Goal: Information Seeking & Learning: Check status

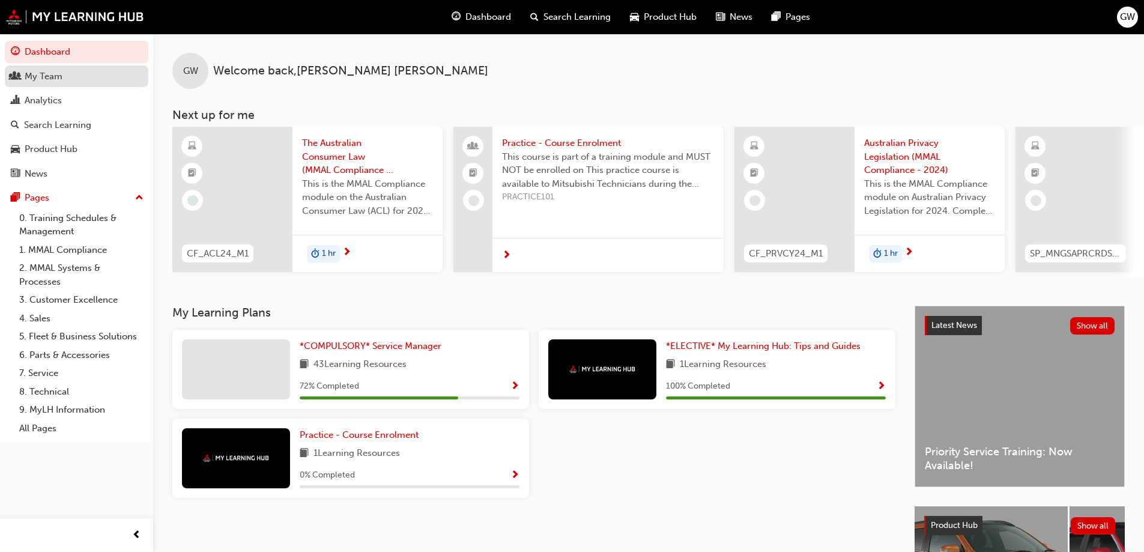
click at [41, 80] on div "My Team" at bounding box center [44, 77] width 38 height 14
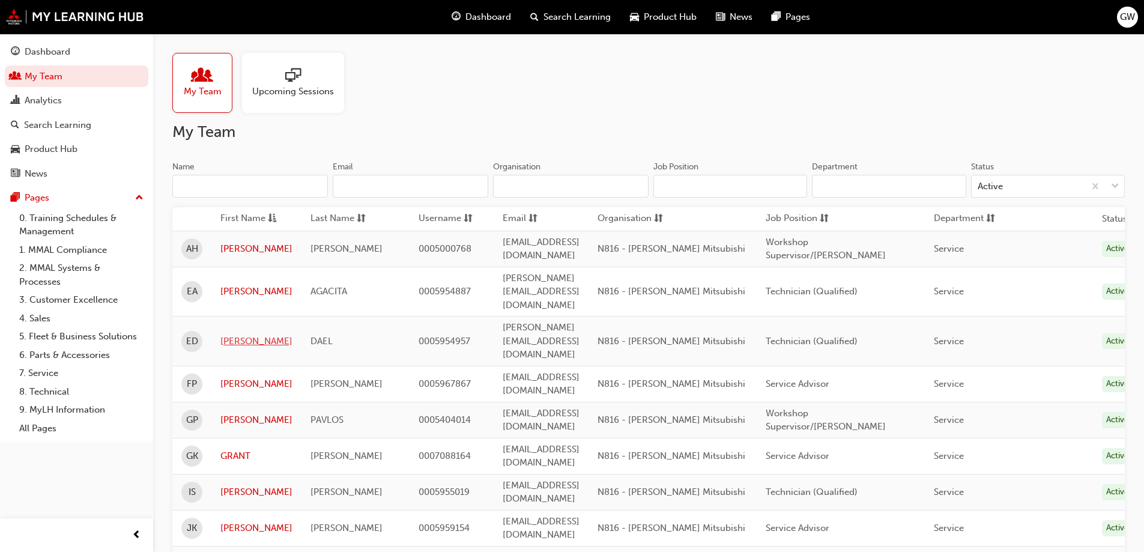
click at [229, 334] on link "[PERSON_NAME]" at bounding box center [256, 341] width 72 height 14
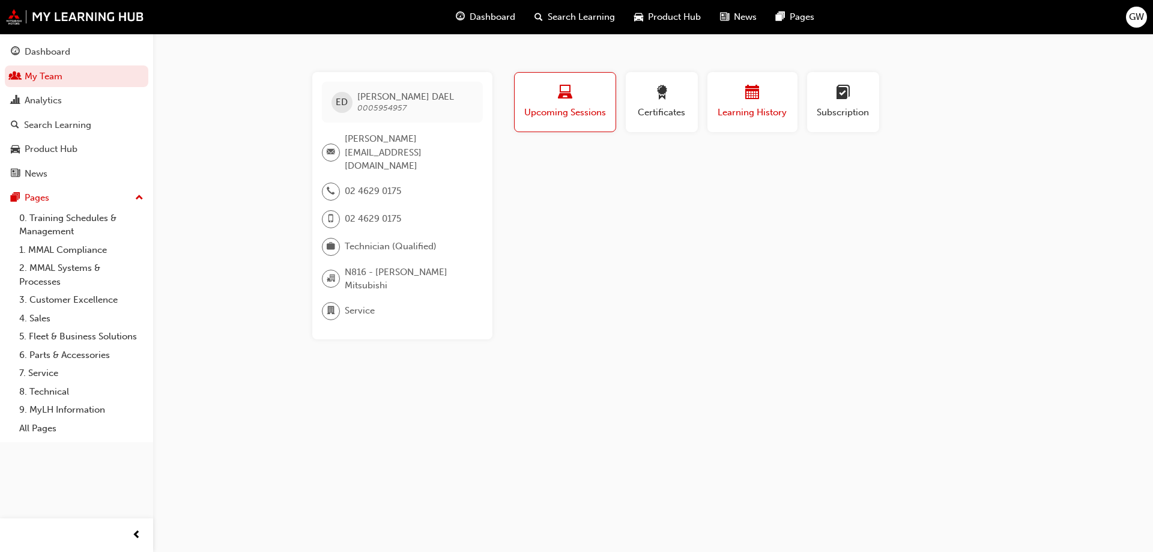
click at [745, 96] on span "calendar-icon" at bounding box center [752, 93] width 14 height 16
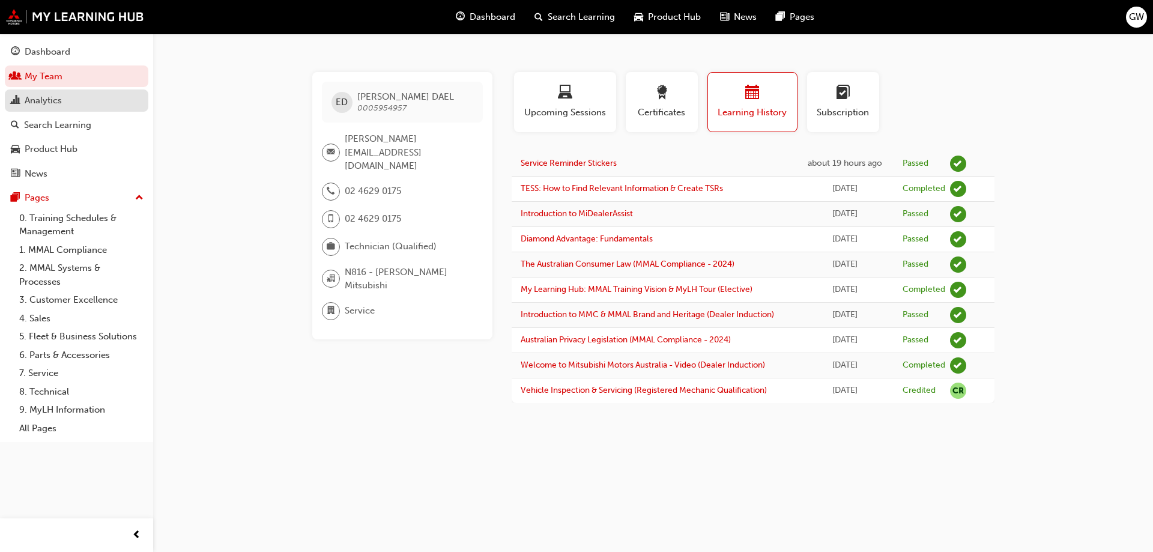
click at [45, 98] on div "Analytics" at bounding box center [43, 101] width 37 height 14
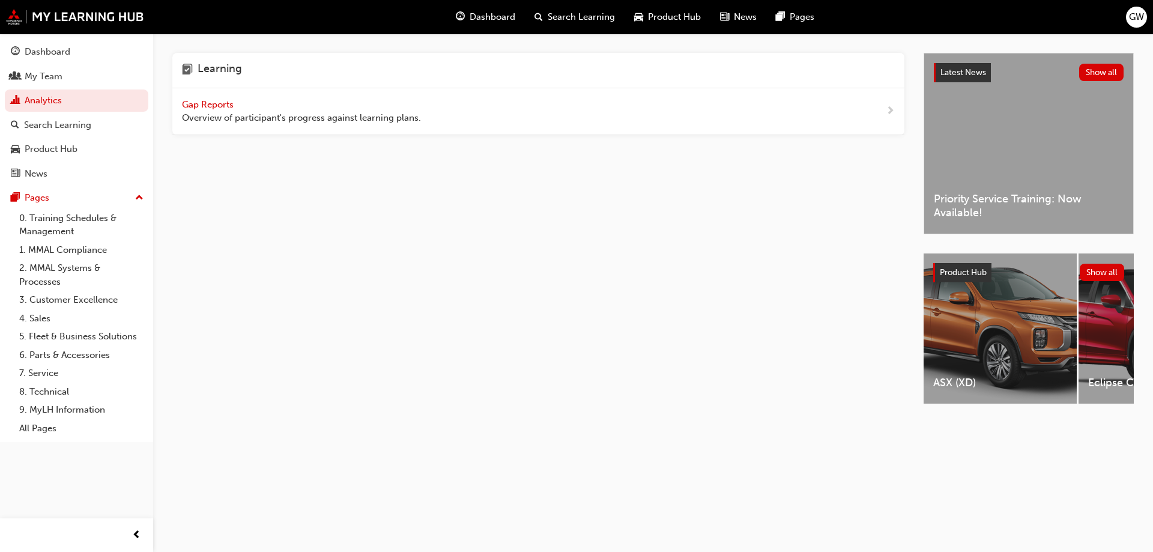
click at [217, 103] on span "Gap Reports" at bounding box center [209, 104] width 54 height 11
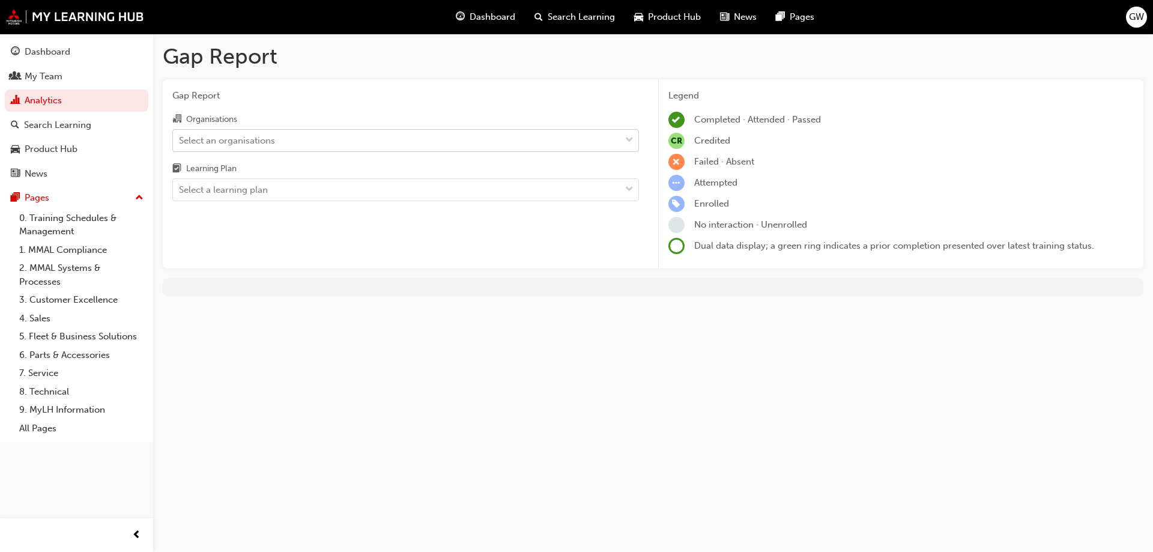
click at [628, 139] on span "down-icon" at bounding box center [629, 141] width 8 height 16
click at [180, 139] on input "Organisations Select an organisations" at bounding box center [179, 139] width 1 height 10
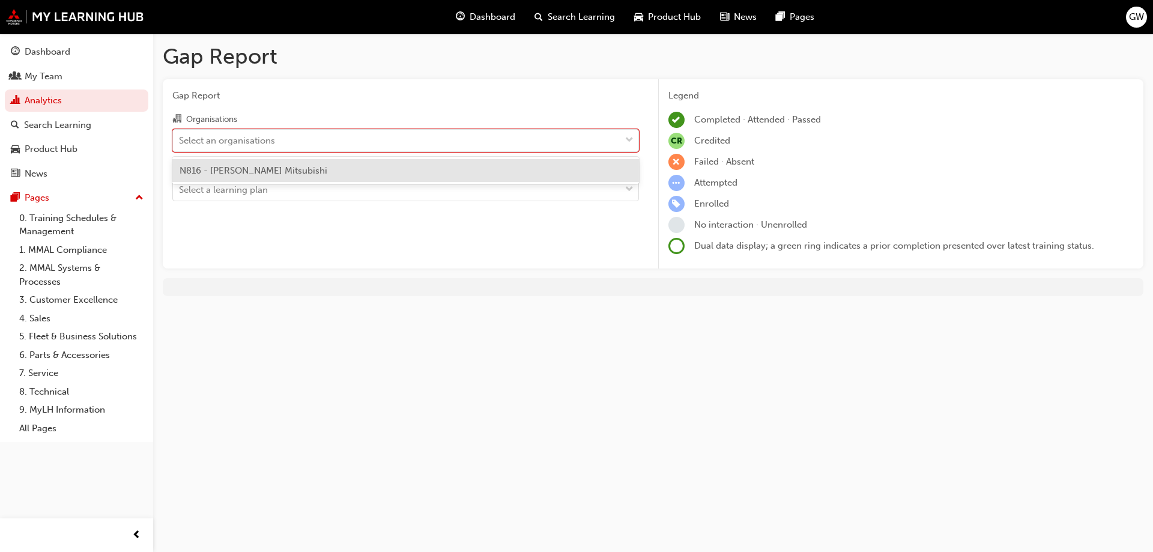
click at [349, 169] on div "N816 - [PERSON_NAME] Mitsubishi" at bounding box center [405, 170] width 466 height 23
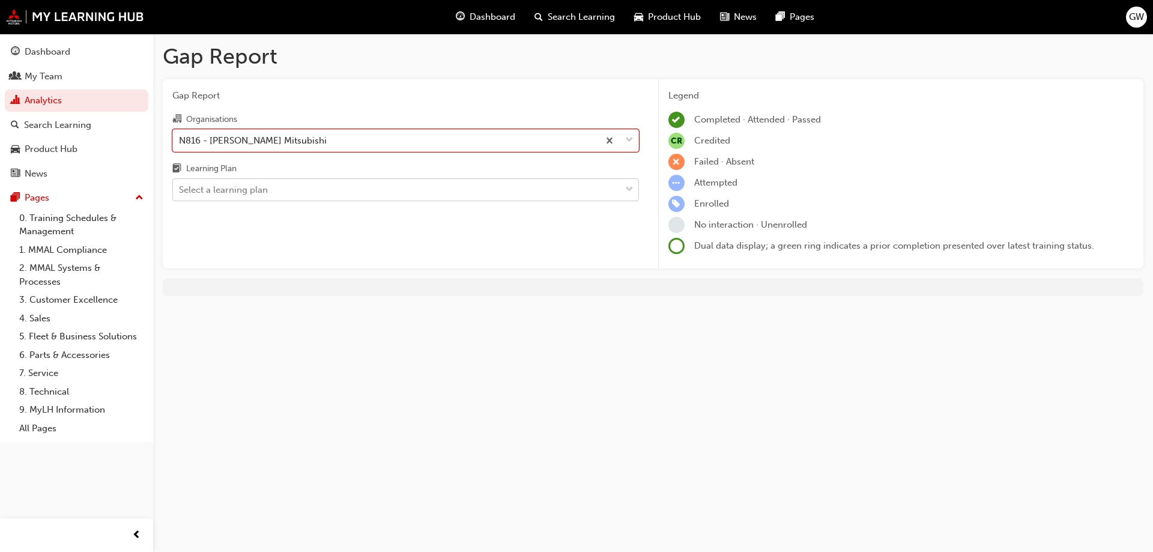
click at [624, 190] on div at bounding box center [629, 190] width 18 height 22
click at [180, 190] on input "Learning Plan Select a learning plan" at bounding box center [179, 189] width 1 height 10
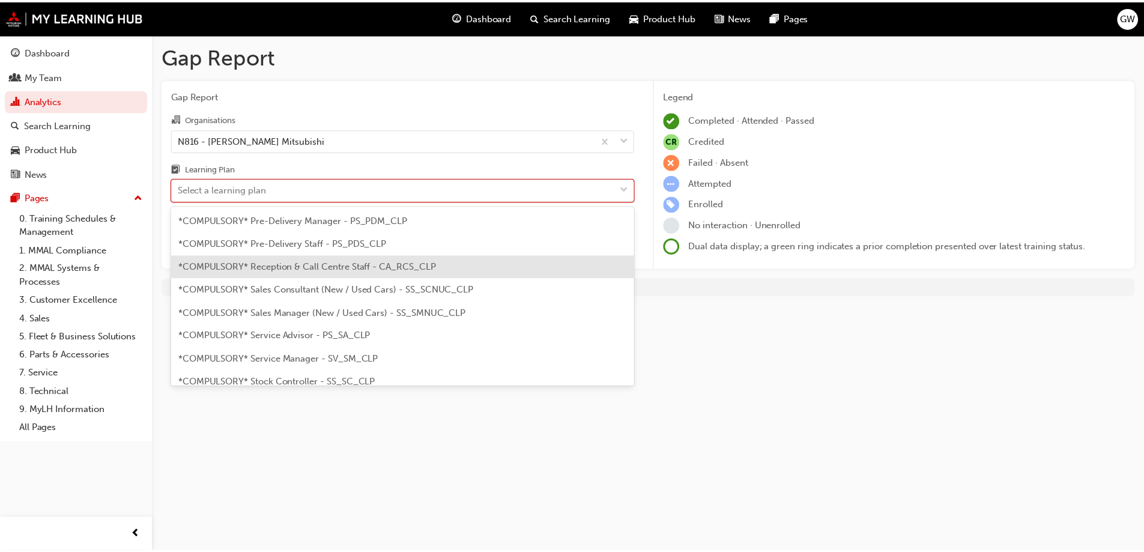
scroll to position [360, 0]
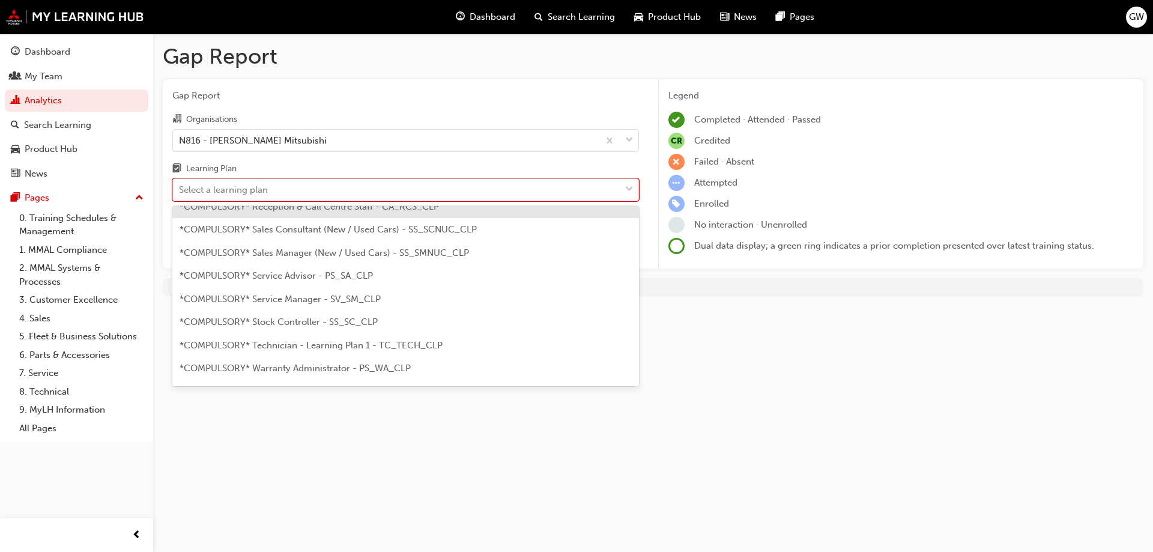
click at [319, 194] on div "Select a learning plan" at bounding box center [396, 189] width 447 height 21
click at [180, 194] on input "Learning Plan option *COMPULSORY* Reception & Call Centre Staff - CA_RCS_CLP fo…" at bounding box center [179, 189] width 1 height 10
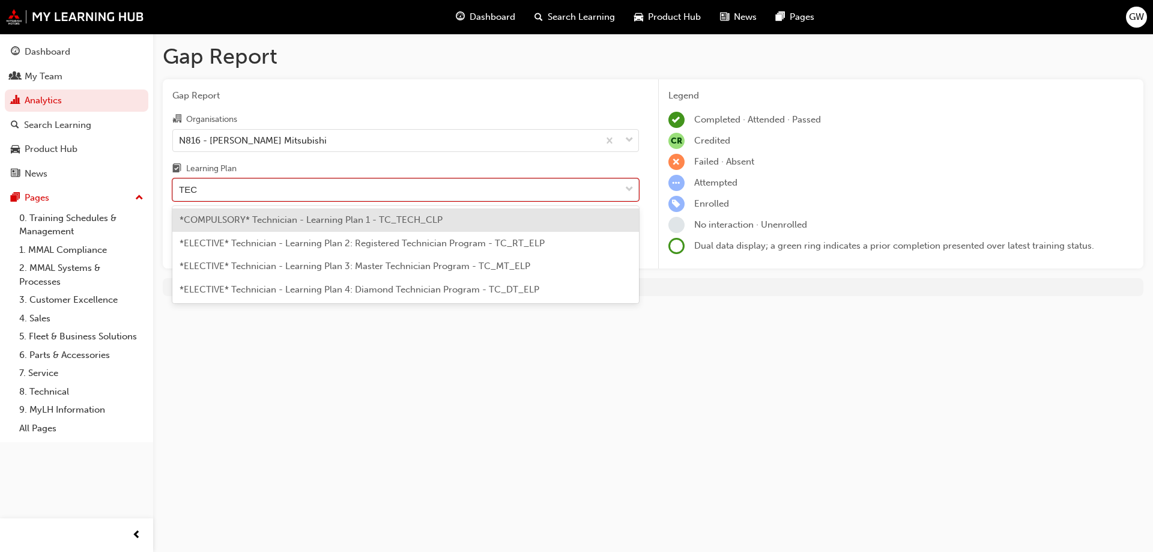
type input "TECH"
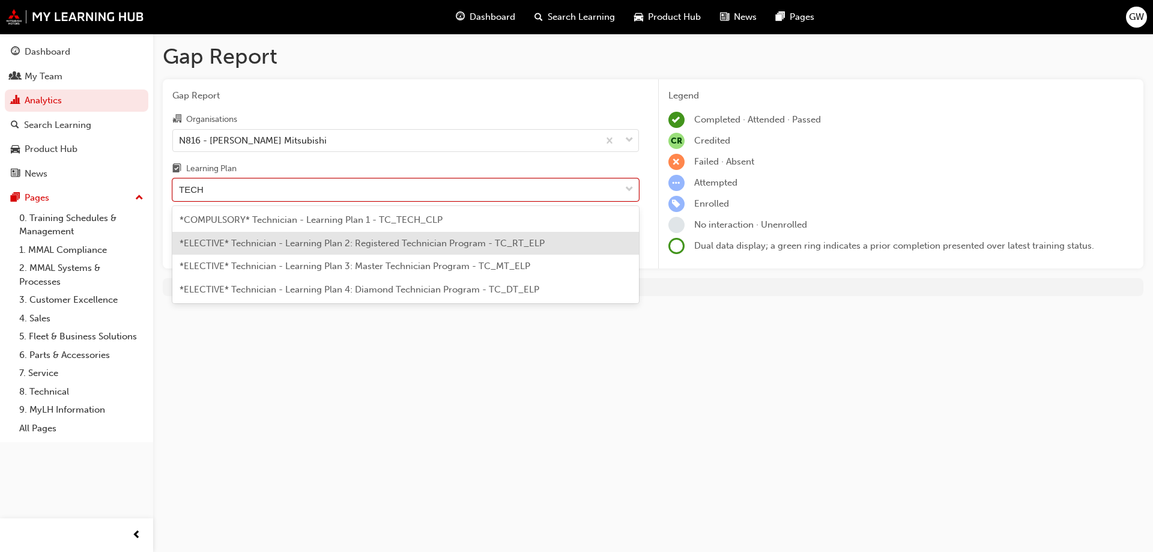
click at [425, 242] on span "*ELECTIVE* Technician - Learning Plan 2: Registered Technician Program - TC_RT_…" at bounding box center [361, 243] width 365 height 11
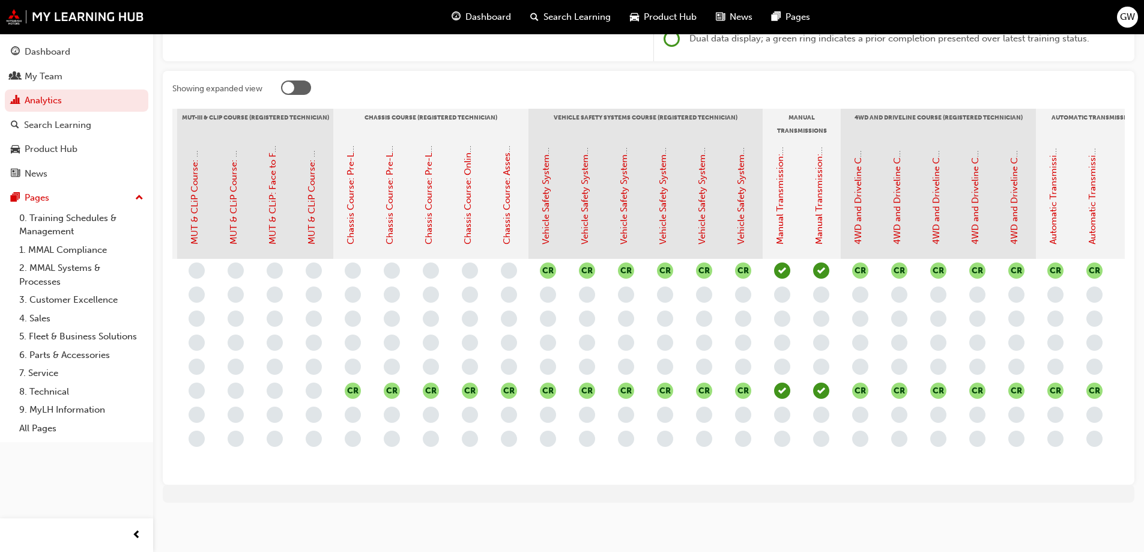
scroll to position [0, 815]
click at [28, 492] on div "Dashboard My Team Analytics Search Learning Product Hub News Pages Pages 0. Tra…" at bounding box center [76, 261] width 153 height 522
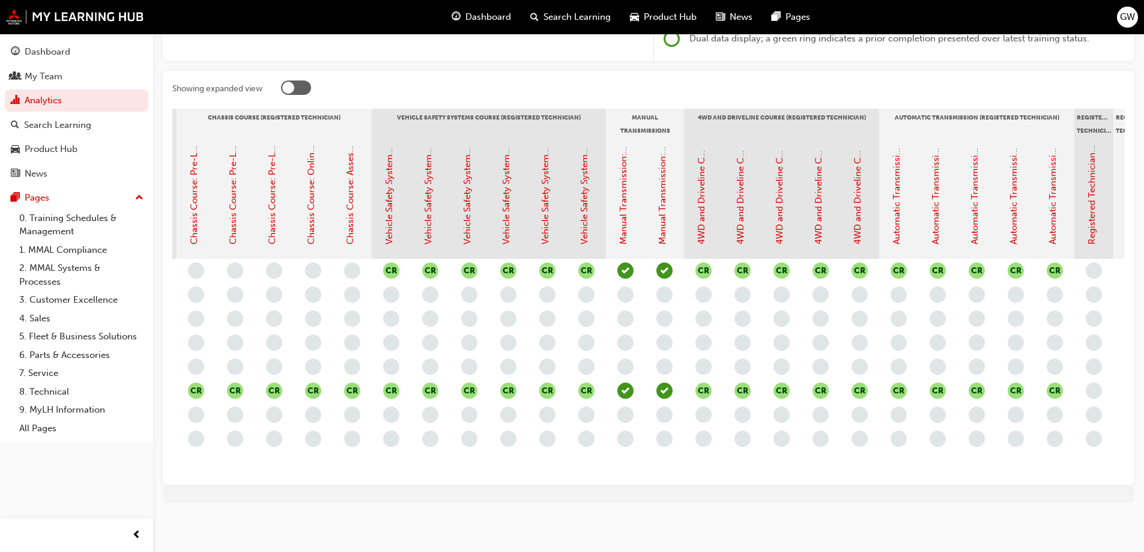
scroll to position [0, 1038]
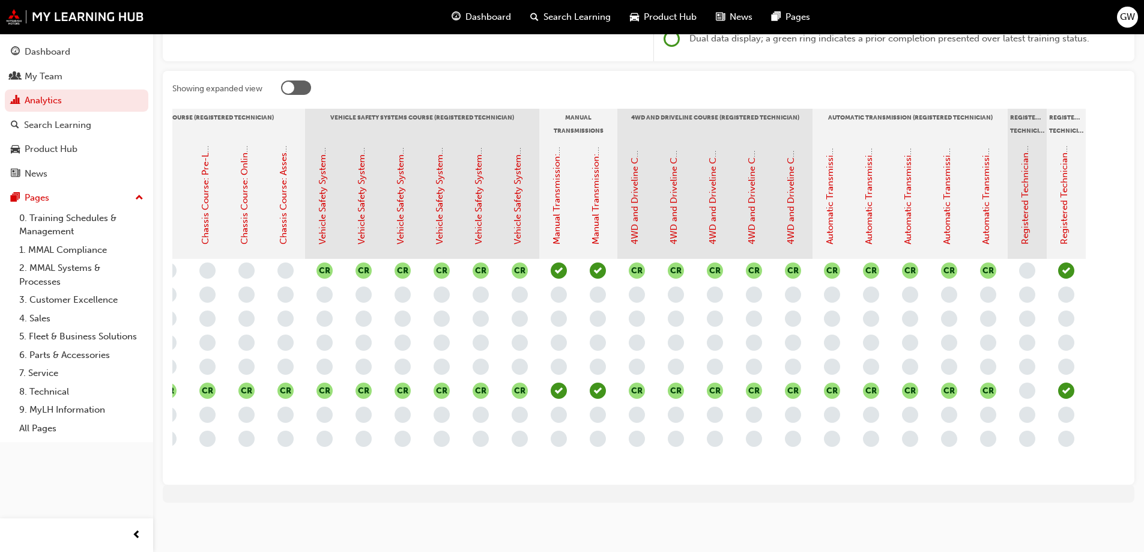
click at [1101, 165] on div "Registered Mechanic Qualification Status Registered Mechanic Advanced - Complet…" at bounding box center [207, 199] width 1834 height 120
